Goal: Task Accomplishment & Management: Complete application form

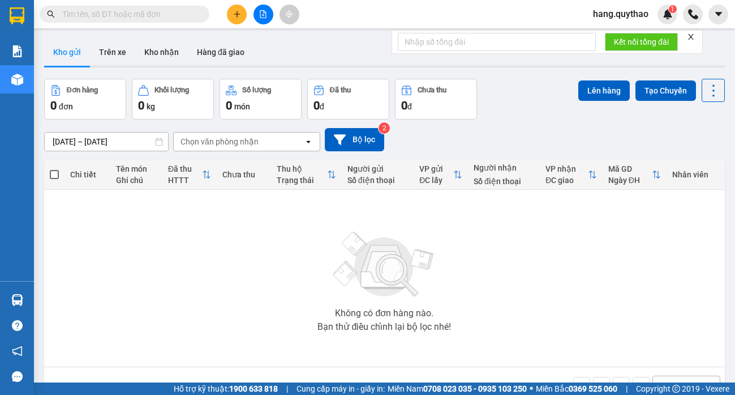
click at [695, 36] on icon "close" at bounding box center [691, 37] width 8 height 8
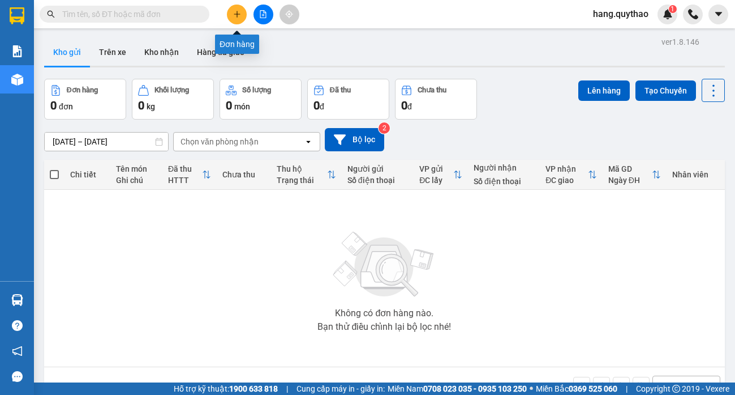
click at [241, 20] on button at bounding box center [237, 15] width 20 height 20
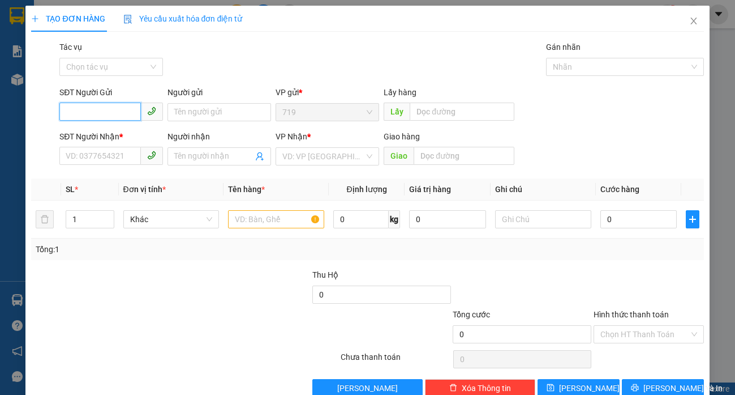
click at [95, 110] on input "SĐT Người Gửi" at bounding box center [100, 111] width 82 height 18
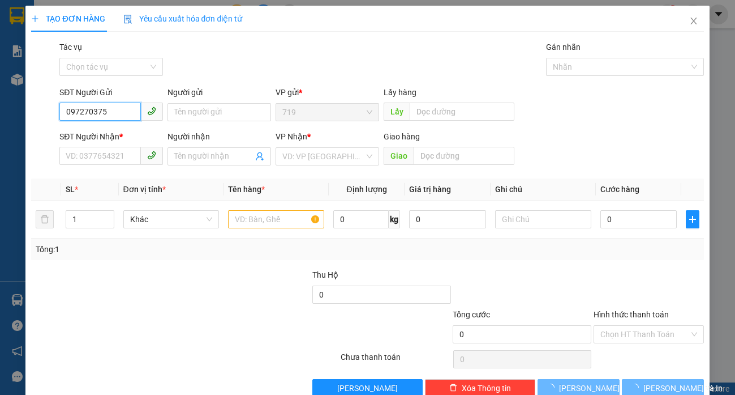
type input "0972703759"
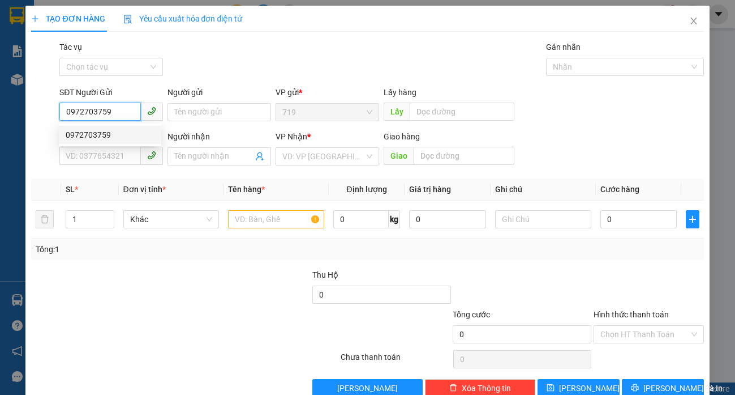
click at [90, 136] on div "0972703759" at bounding box center [110, 135] width 89 height 12
type input "0986093040"
type input "MIẾU ÔNG CÙ"
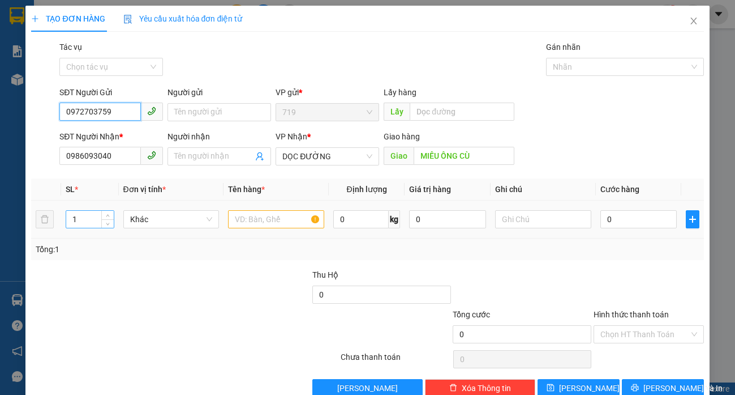
type input "0972703759"
click at [94, 219] on input "1" at bounding box center [89, 219] width 47 height 17
type input "2"
click at [257, 221] on input "text" at bounding box center [276, 219] width 96 height 18
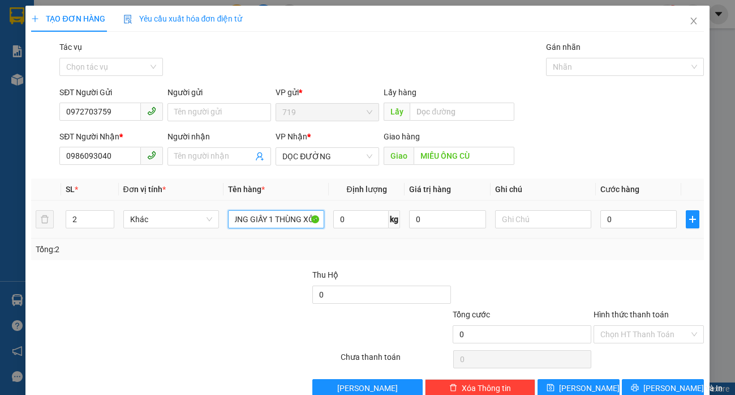
scroll to position [0, 26]
type input "1 THÙNG GIẤY 1 THÙNG XỐP"
click at [608, 211] on input "0" at bounding box center [639, 219] width 77 height 18
type input "1"
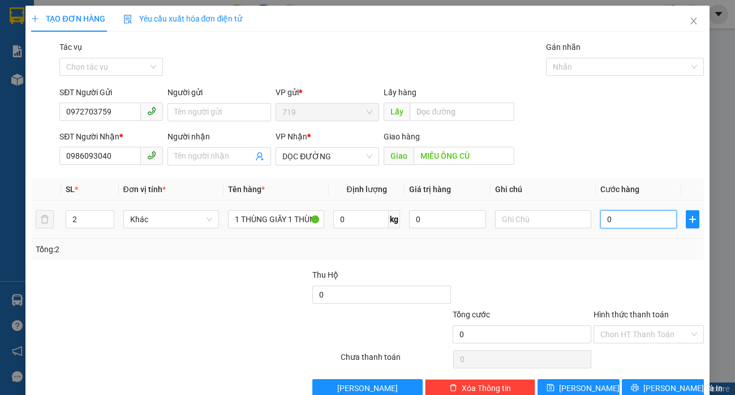
type input "1"
type input "15"
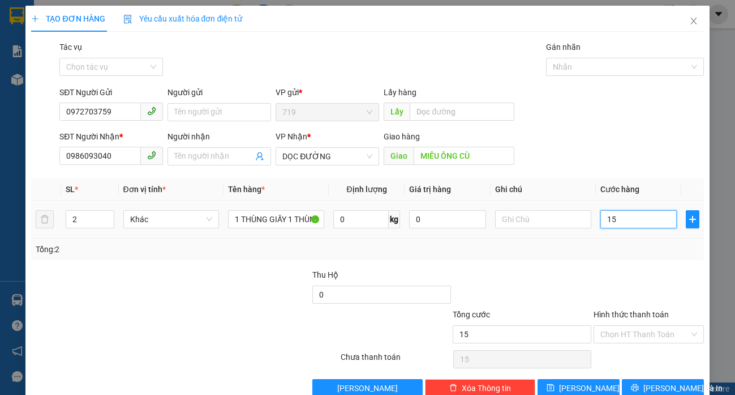
type input "150"
type input "1.500"
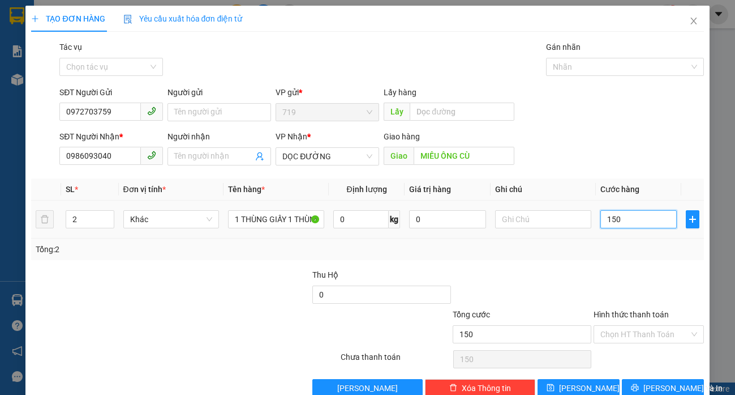
type input "1.500"
type input "15.000"
type input "150.000"
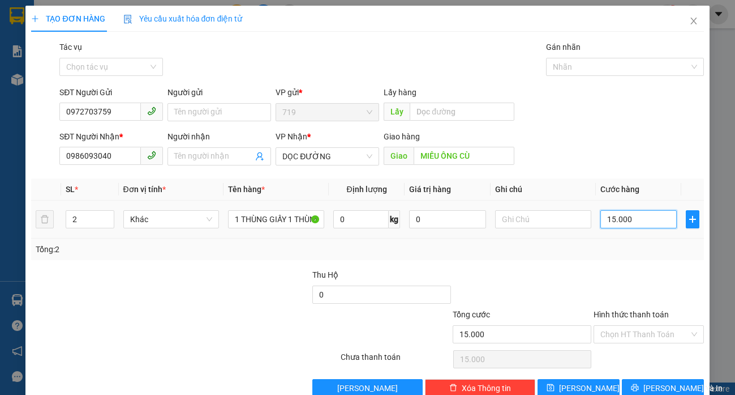
type input "150.000"
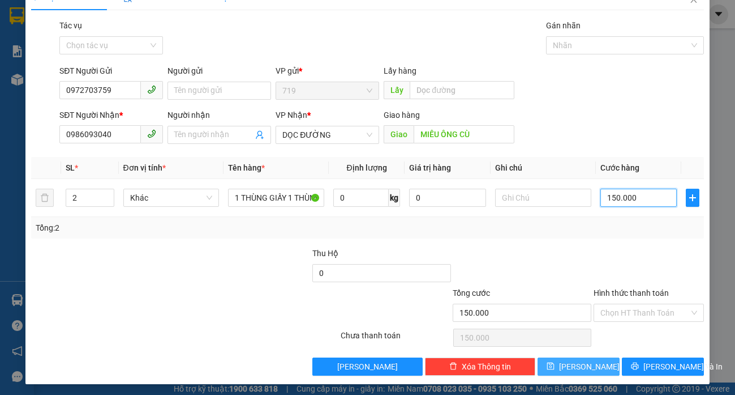
scroll to position [24, 0]
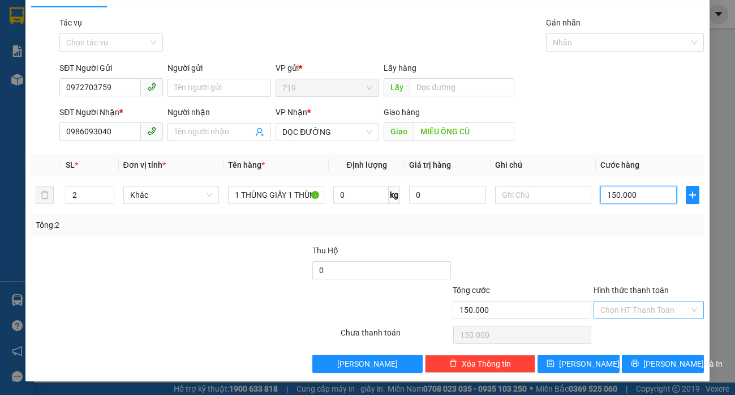
type input "150.000"
click at [642, 311] on input "Hình thức thanh toán" at bounding box center [645, 309] width 89 height 17
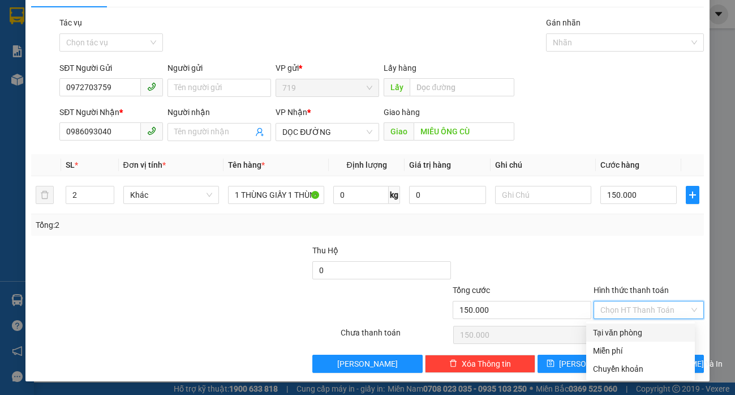
click at [635, 332] on div "Tại văn phòng" at bounding box center [640, 332] width 95 height 12
type input "0"
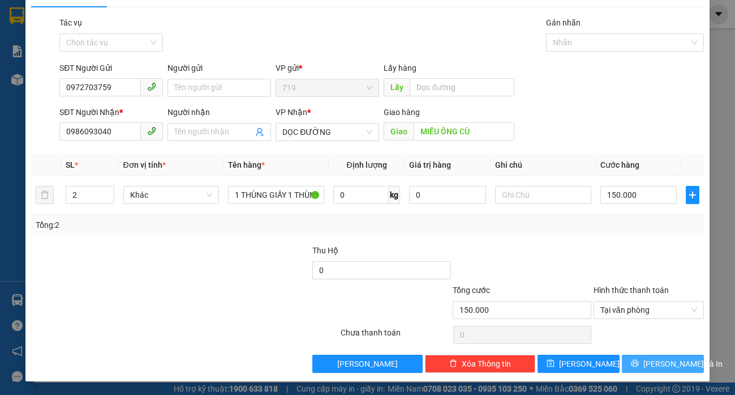
click at [654, 371] on button "Lưu và In" at bounding box center [663, 363] width 82 height 18
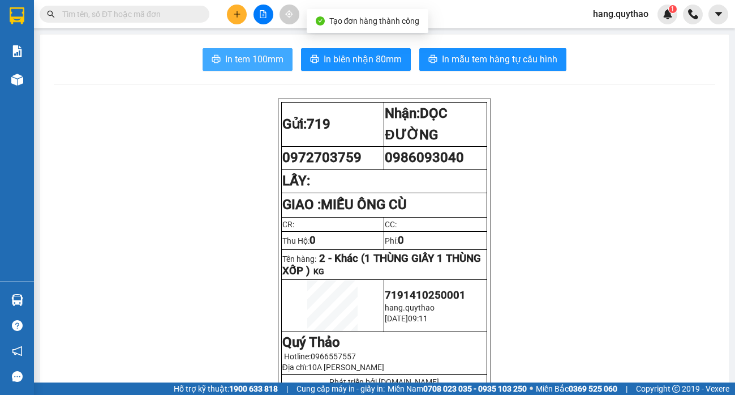
click at [272, 62] on span "In tem 100mm" at bounding box center [254, 59] width 58 height 14
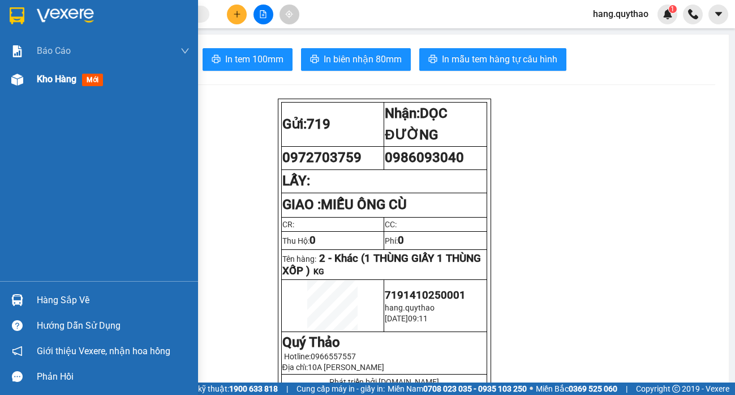
click at [39, 83] on span "Kho hàng" at bounding box center [57, 79] width 40 height 11
